Goal: Book appointment/travel/reservation

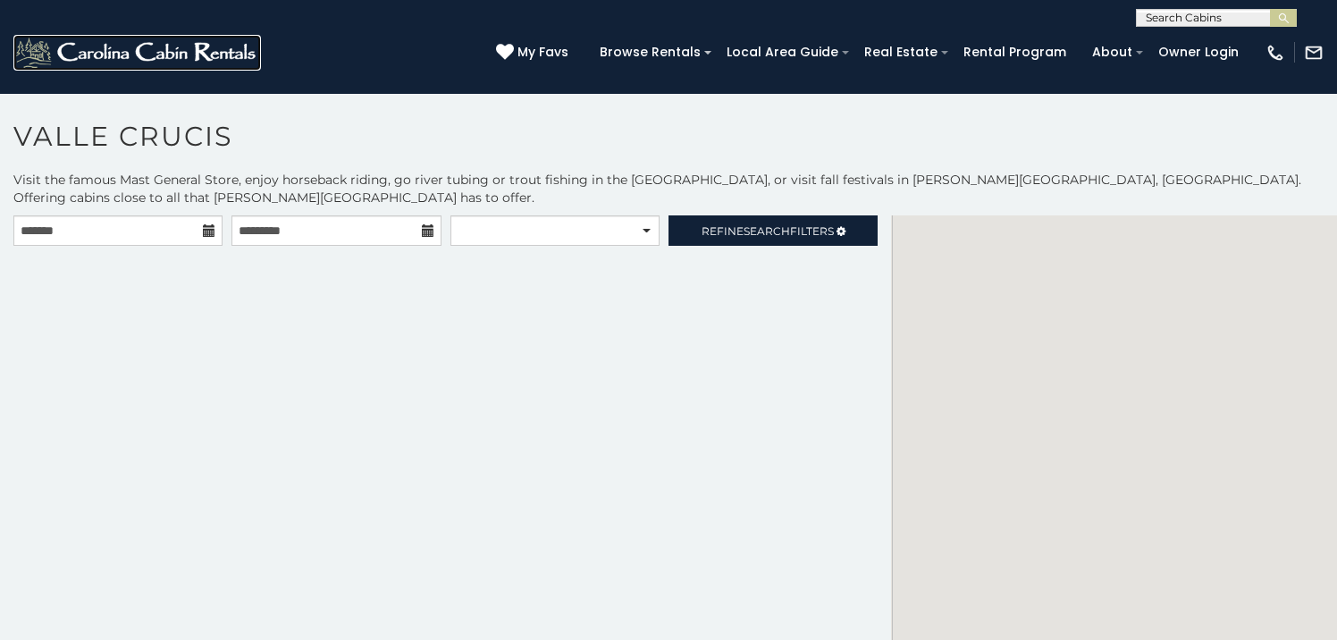
click at [176, 53] on img at bounding box center [136, 53] width 247 height 36
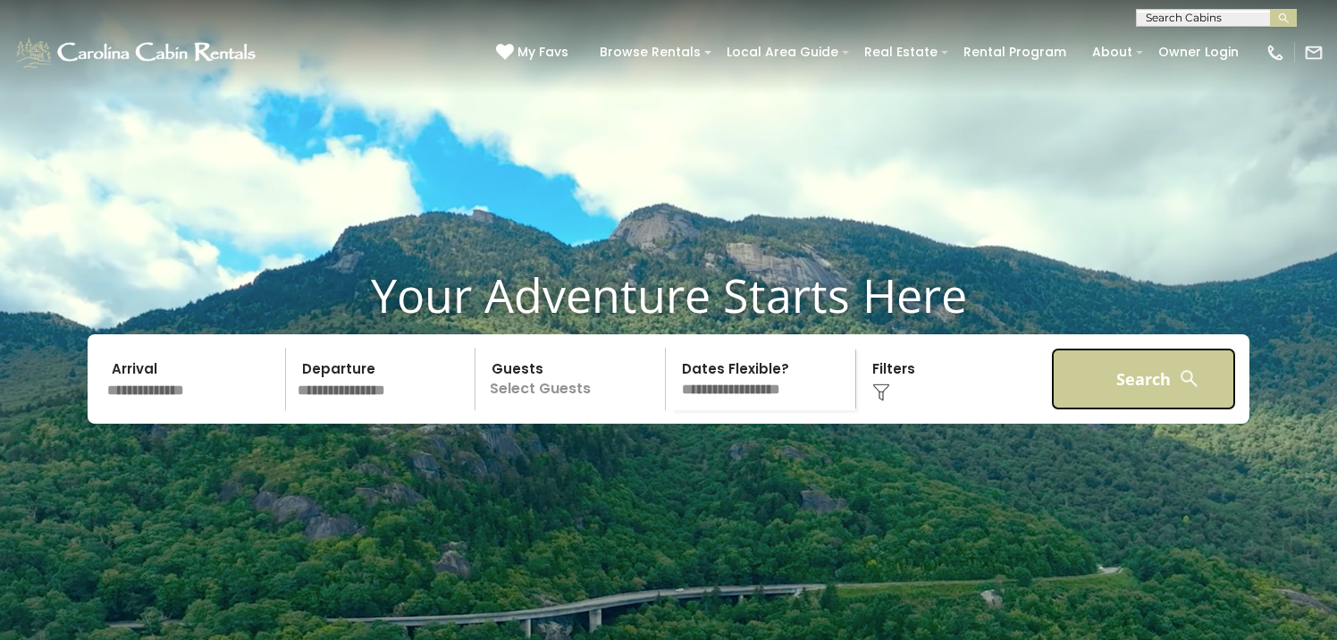
click at [1153, 410] on button "Search" at bounding box center [1143, 379] width 185 height 63
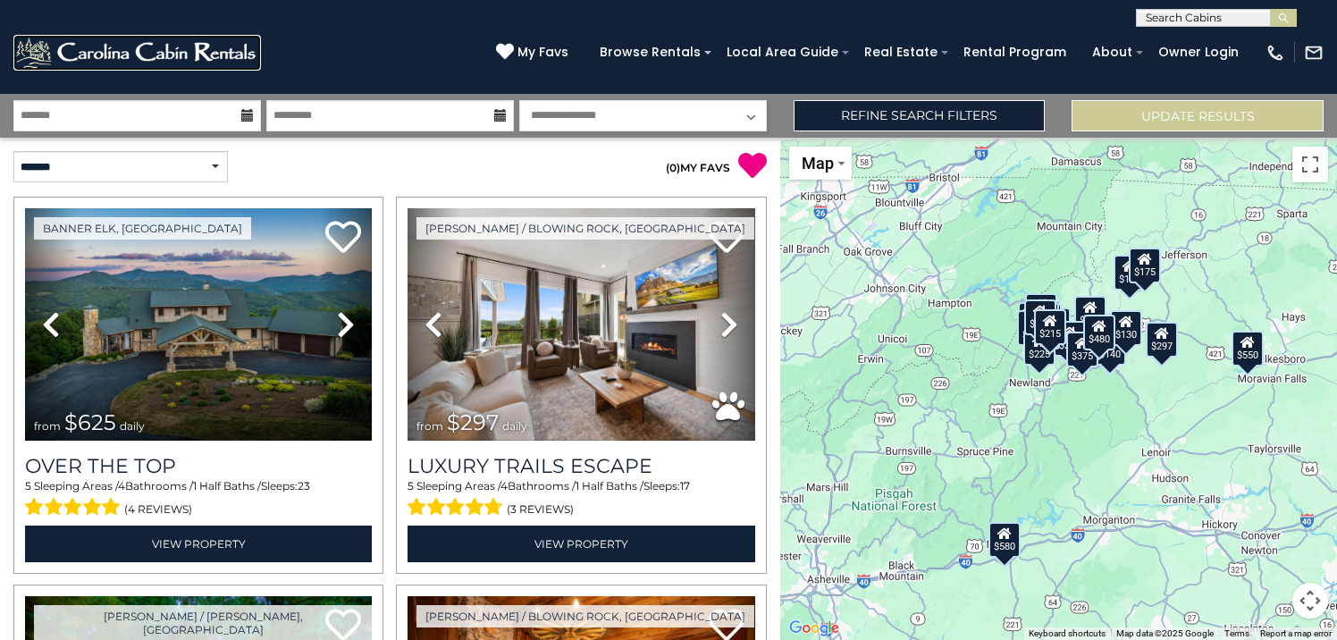
click at [191, 49] on img at bounding box center [136, 53] width 247 height 36
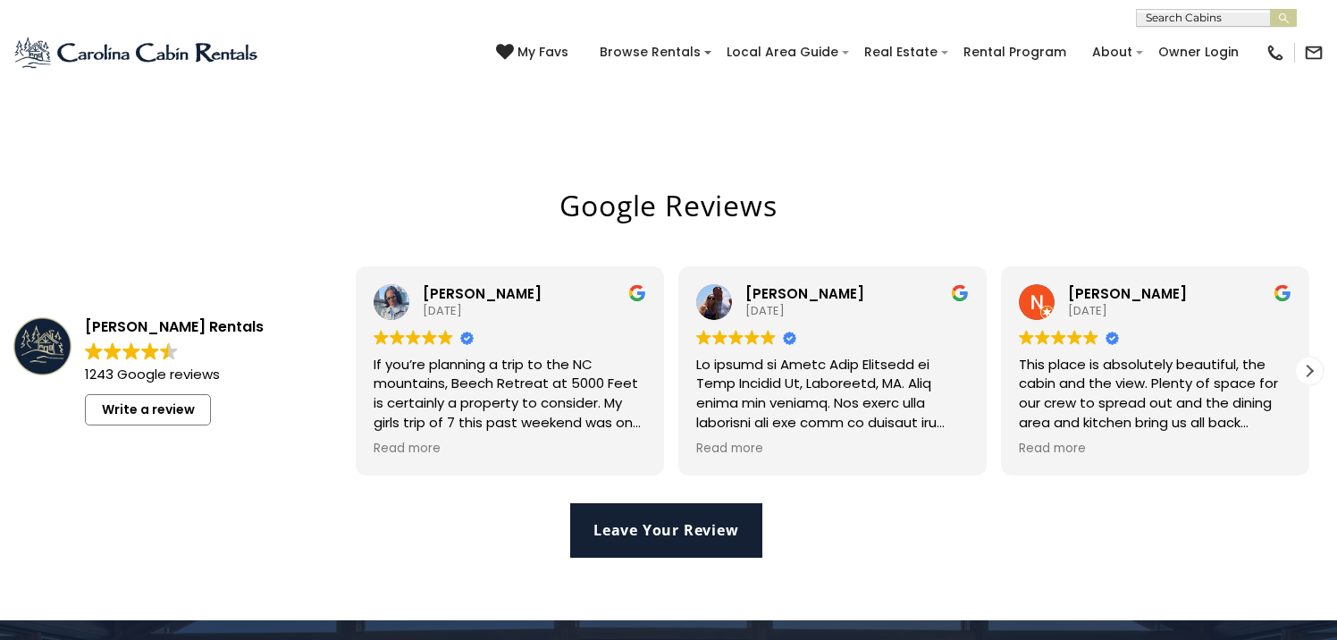
scroll to position [3618, 0]
